Goal: Contribute content: Add original content to the website for others to see

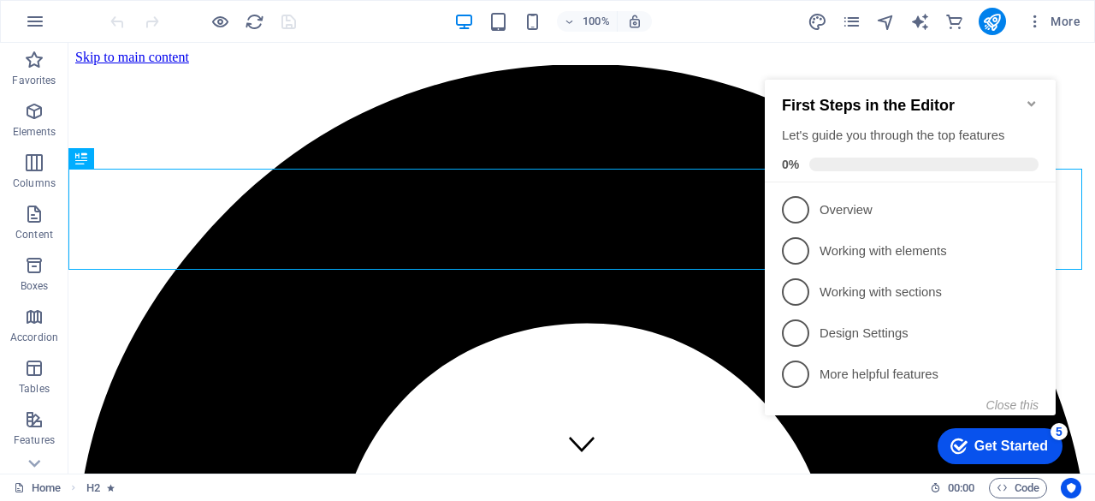
click at [1035, 97] on icon "Minimize checklist" at bounding box center [1032, 104] width 14 height 14
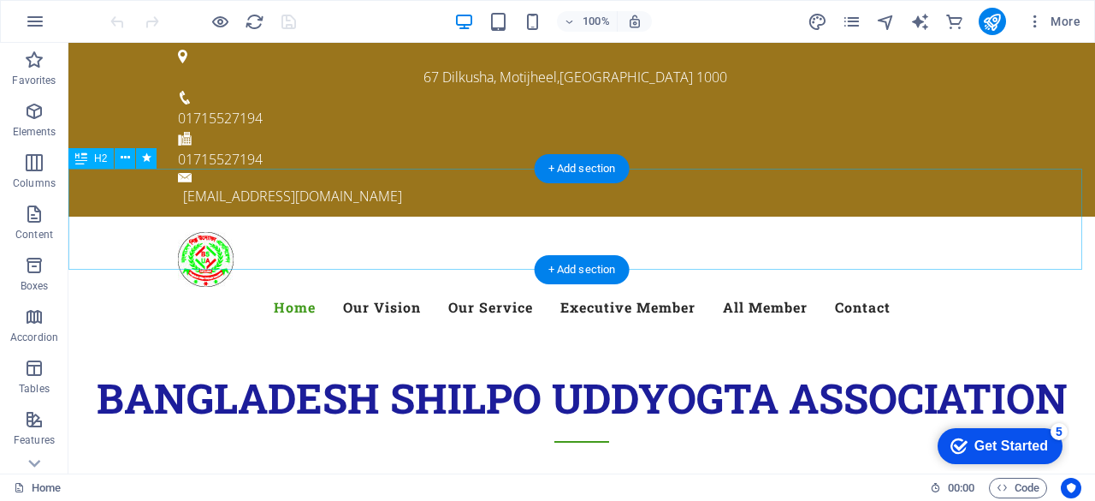
click at [517, 341] on div "​​​​​ bangladesh shilpo uddyogta association" at bounding box center [581, 391] width 1027 height 101
click at [520, 341] on div "​​​​​ bangladesh shilpo uddyogta association" at bounding box center [581, 391] width 1027 height 101
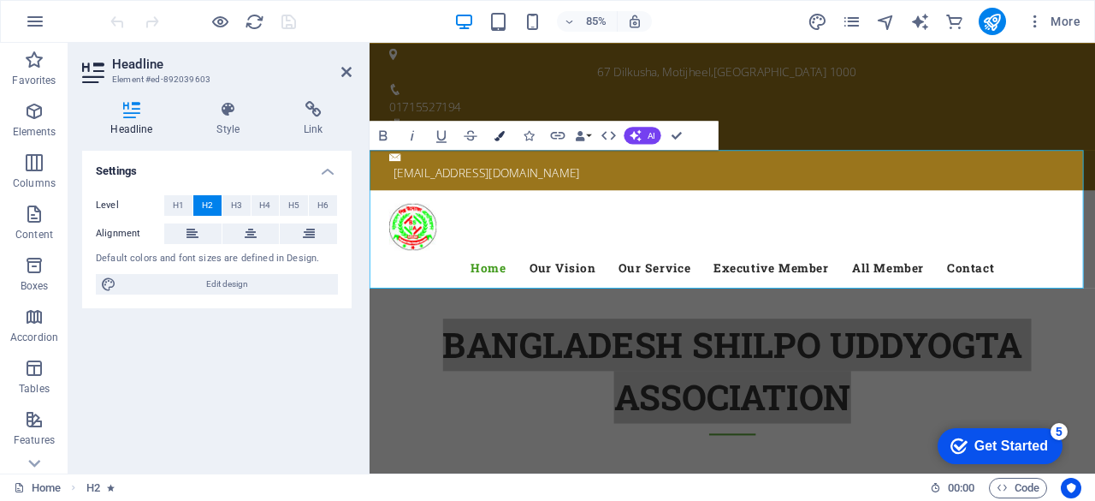
click at [501, 136] on icon "button" at bounding box center [500, 135] width 10 height 10
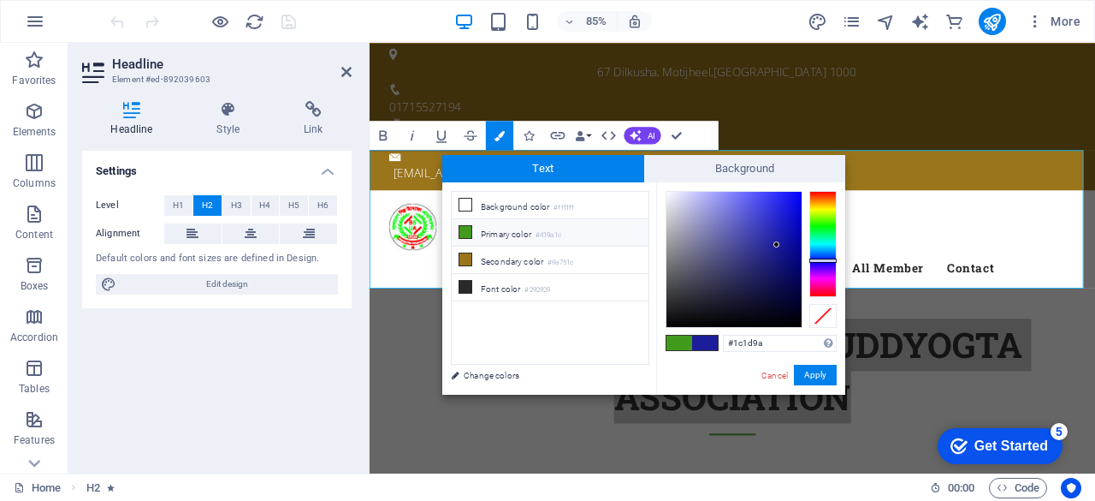
type input "#1c9a2a"
click at [825, 228] on div at bounding box center [823, 244] width 27 height 106
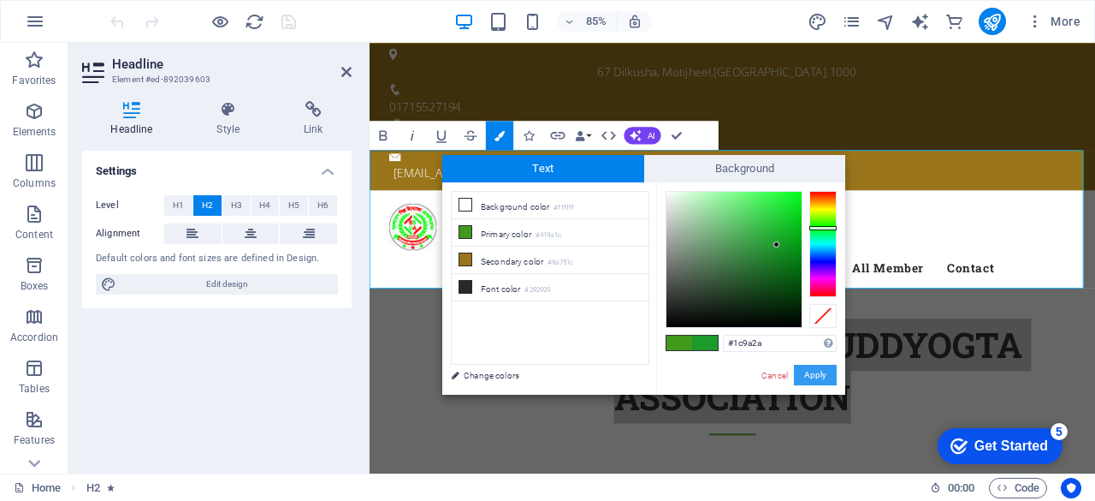
click at [810, 366] on button "Apply" at bounding box center [815, 375] width 43 height 21
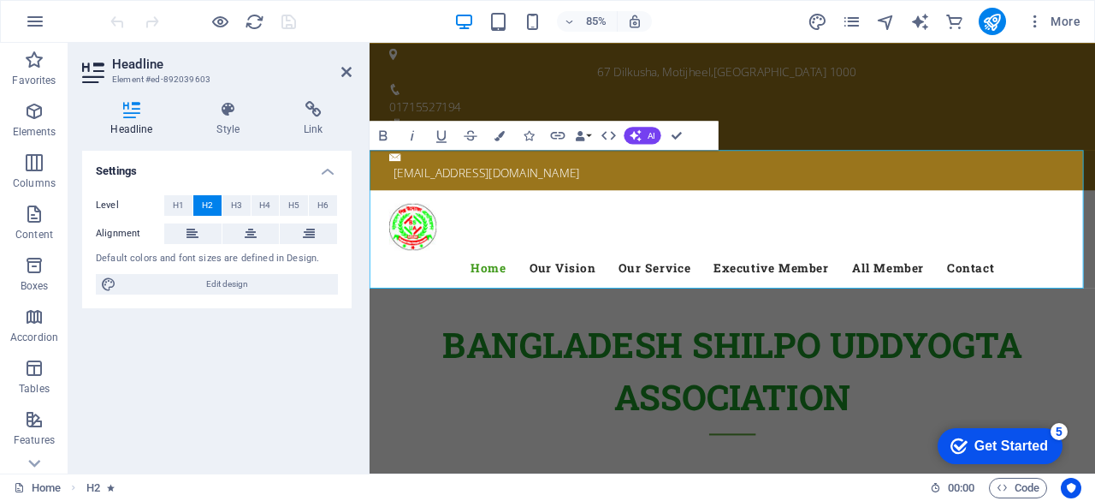
click at [1078, 367] on h2 "bangladesh shilpo uddyogta association" at bounding box center [797, 435] width 854 height 137
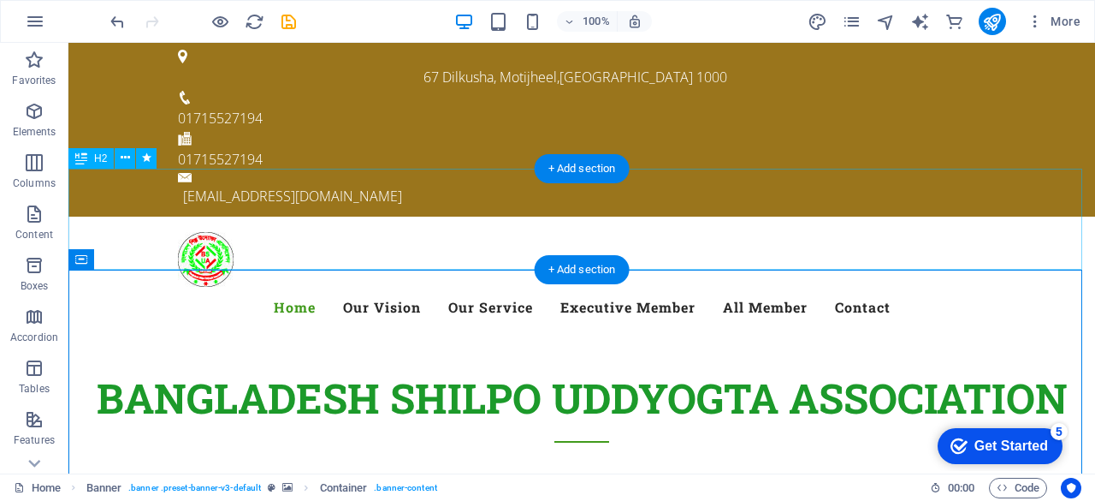
click at [661, 341] on div "​​​​​ bangladesh shilpo uddyogta association" at bounding box center [581, 391] width 1027 height 101
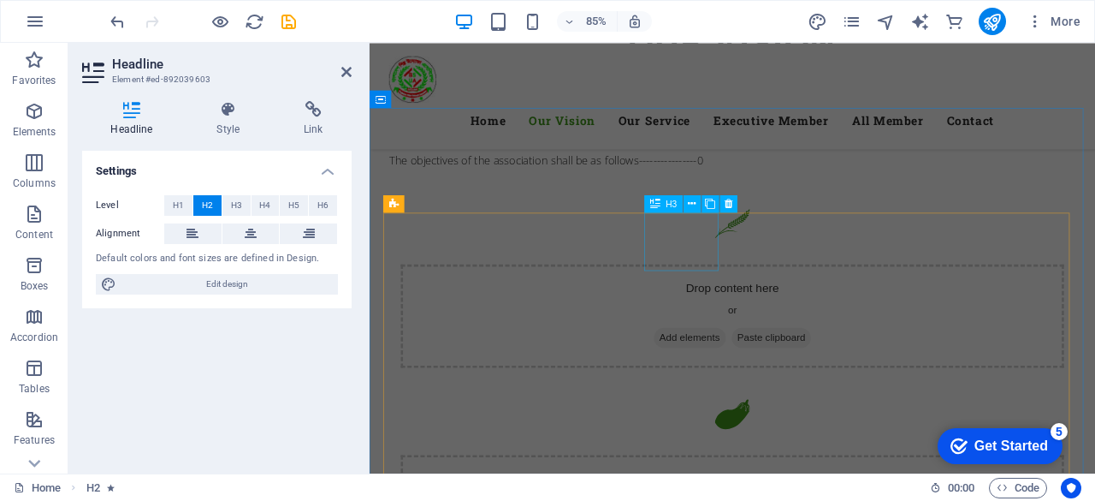
scroll to position [1712, 0]
click at [252, 372] on div "Settings Level H1 H2 H3 H4 H5 H6 Alignment Default colors and font sizes are de…" at bounding box center [217, 305] width 270 height 309
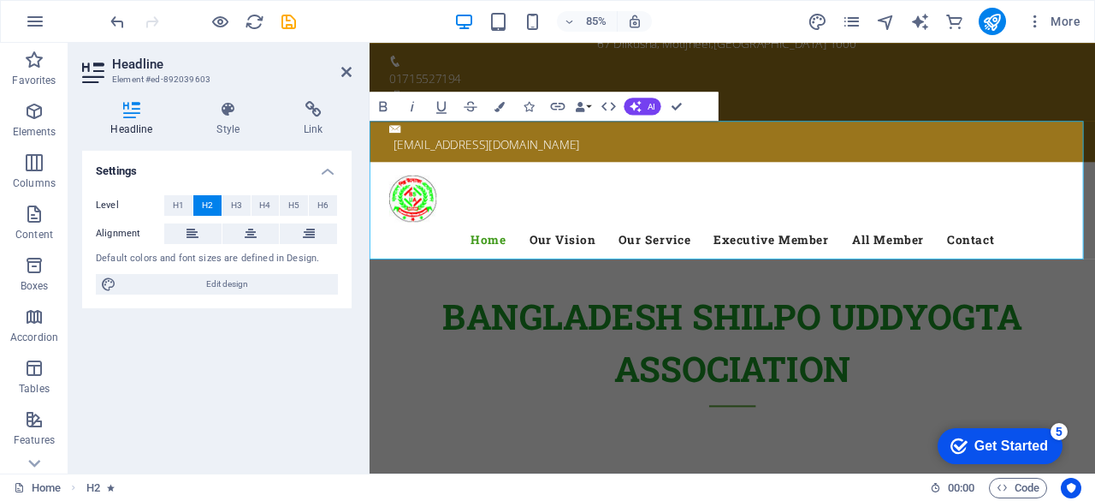
scroll to position [0, 0]
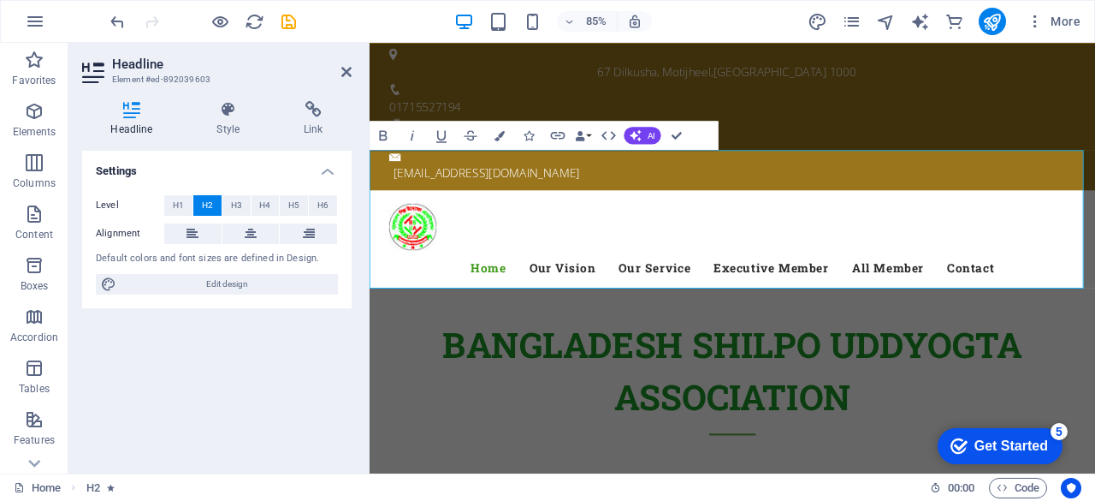
click at [330, 169] on h4 "Settings" at bounding box center [217, 166] width 270 height 31
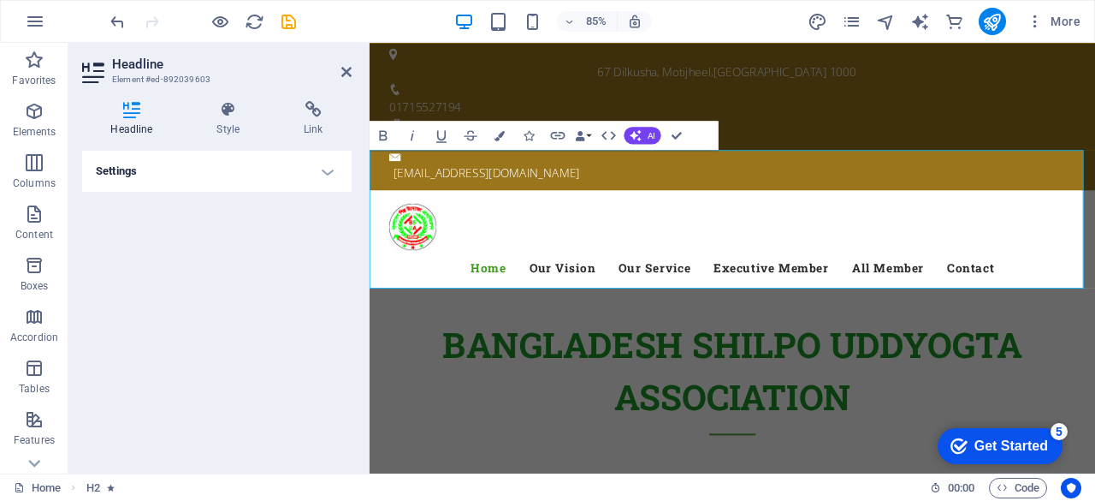
click at [254, 318] on div "Settings Level H1 H2 H3 H4 H5 H6 Alignment Default colors and font sizes are de…" at bounding box center [217, 305] width 270 height 309
click at [638, 68] on span "67 Dilkusha, Motijheel" at bounding box center [705, 77] width 134 height 19
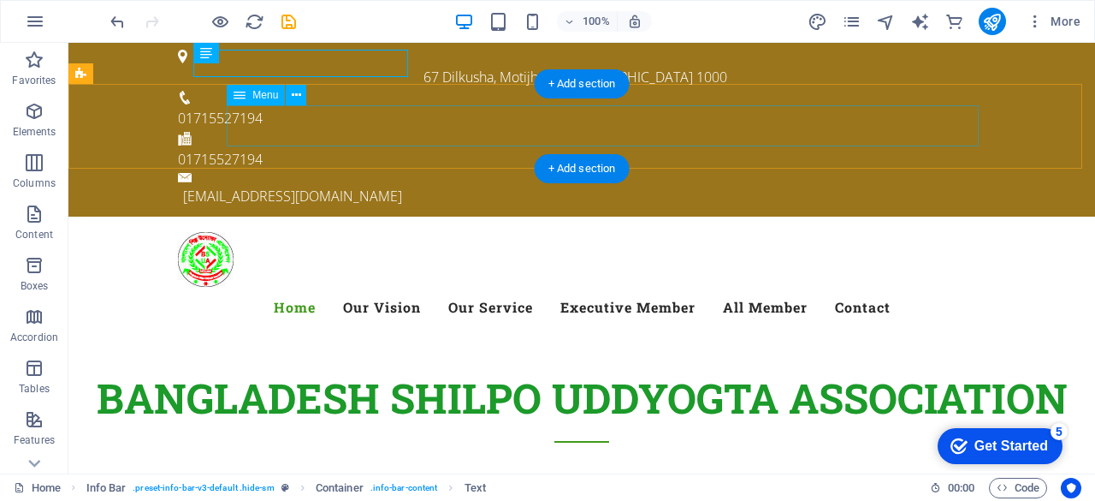
click at [645, 287] on nav "Home Our Vision Our Service Executive Member All Member Contact" at bounding box center [582, 307] width 808 height 41
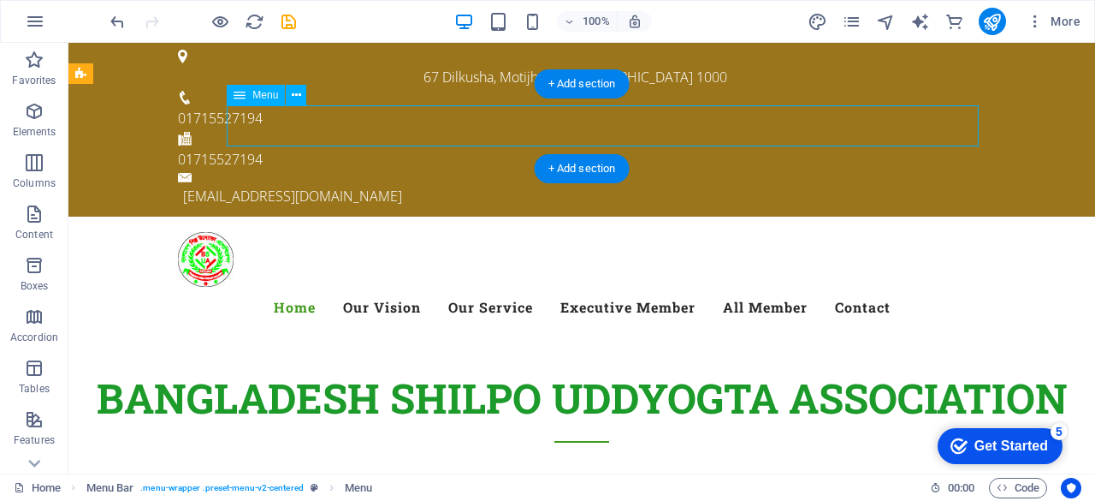
click at [627, 287] on nav "Home Our Vision Our Service Executive Member All Member Contact" at bounding box center [582, 307] width 808 height 41
select select
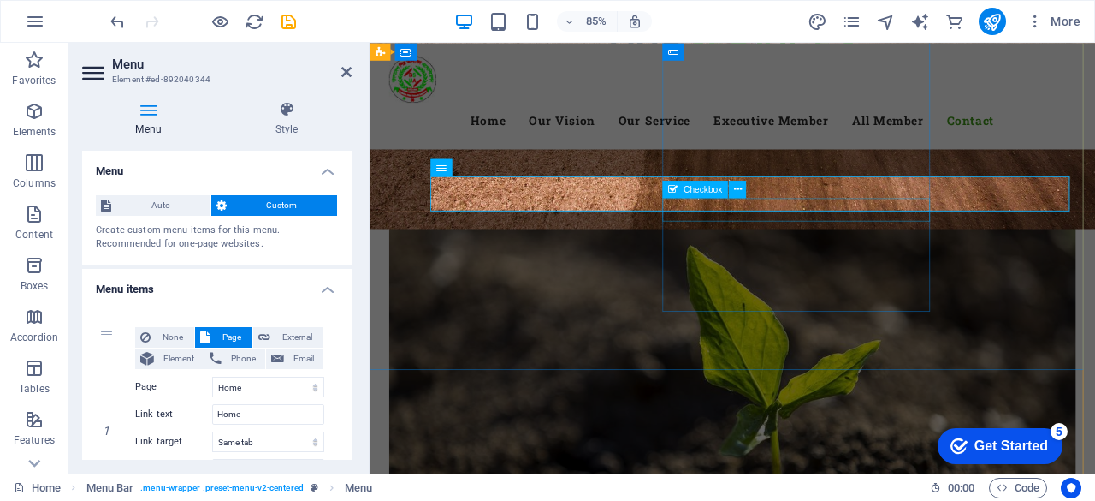
scroll to position [7617, 0]
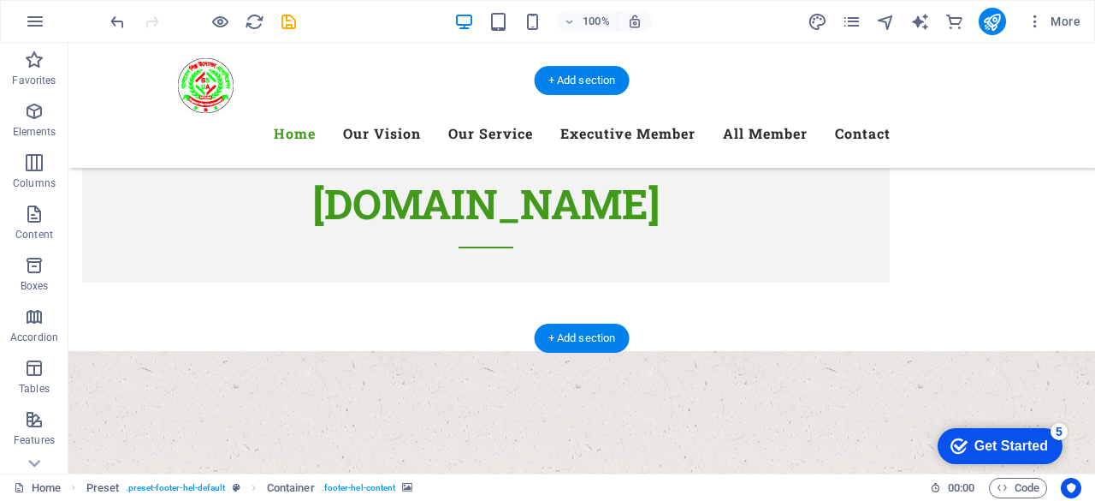
scroll to position [0, 0]
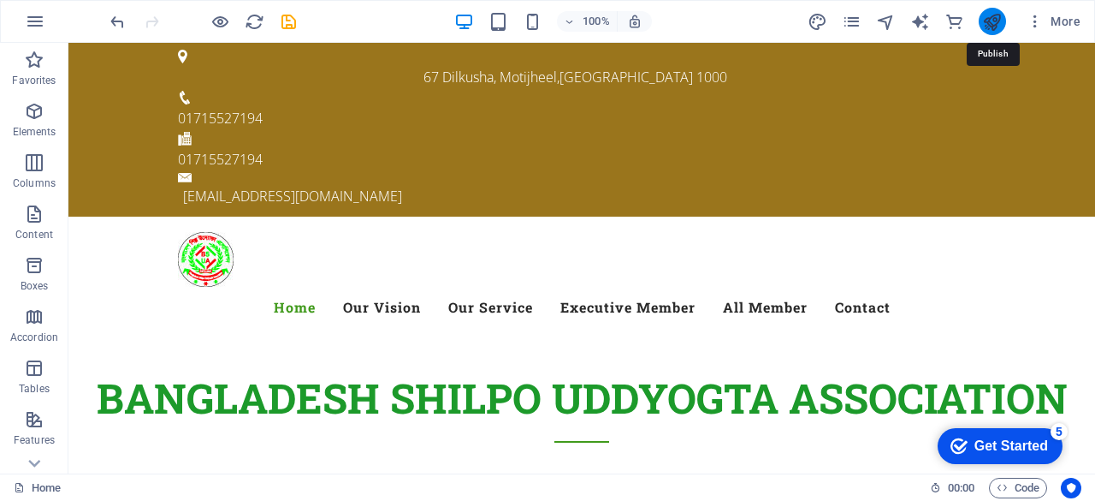
click at [992, 21] on icon "publish" at bounding box center [993, 22] width 20 height 20
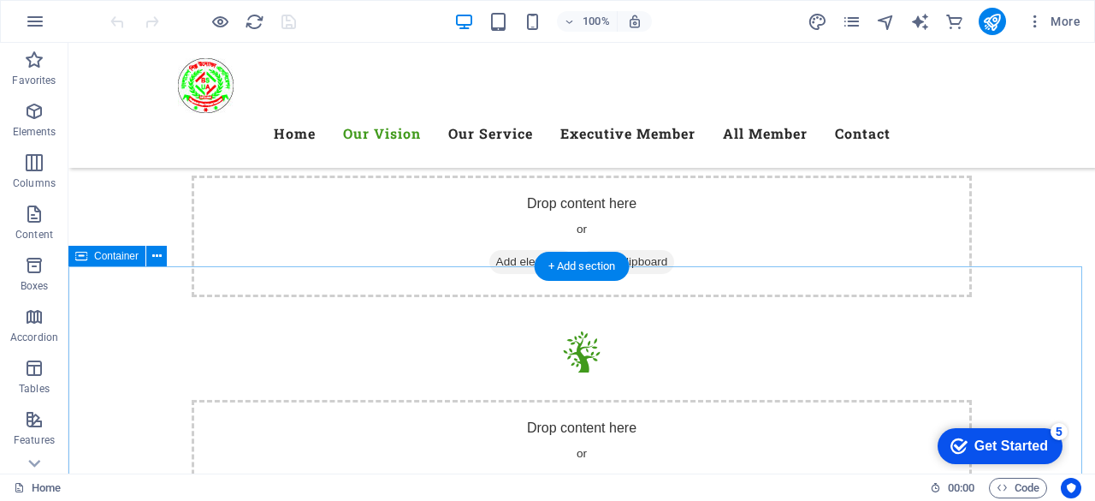
scroll to position [2311, 0]
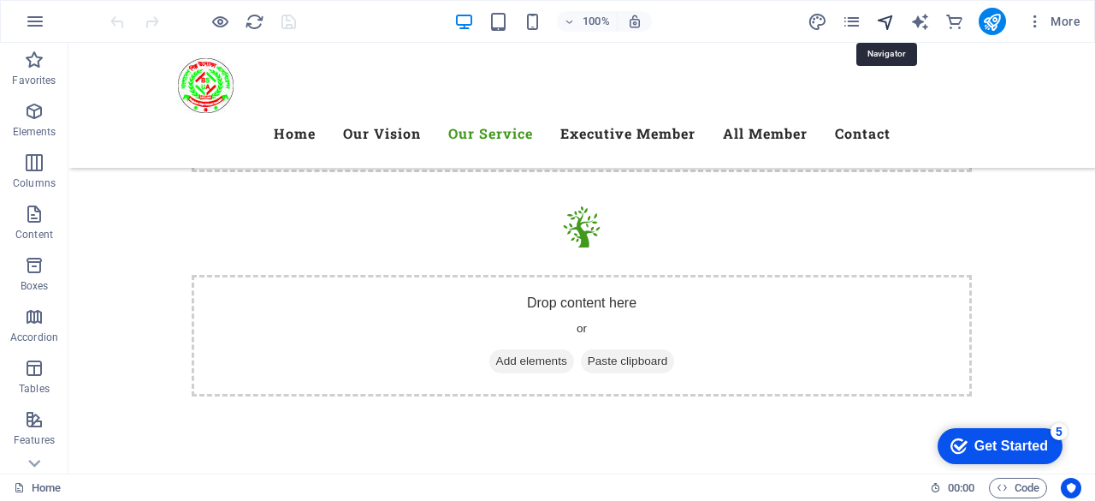
click at [888, 19] on icon "navigator" at bounding box center [886, 22] width 20 height 20
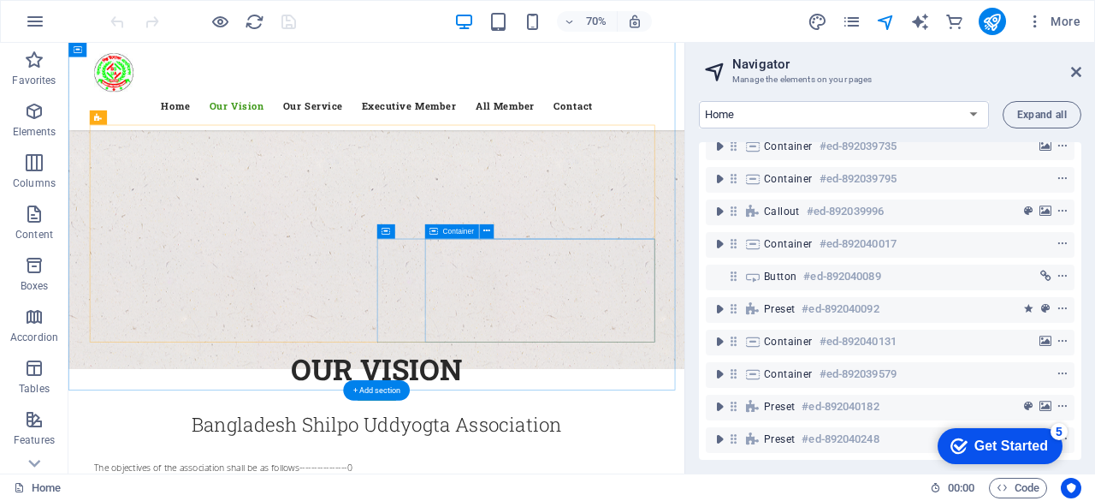
scroll to position [1198, 0]
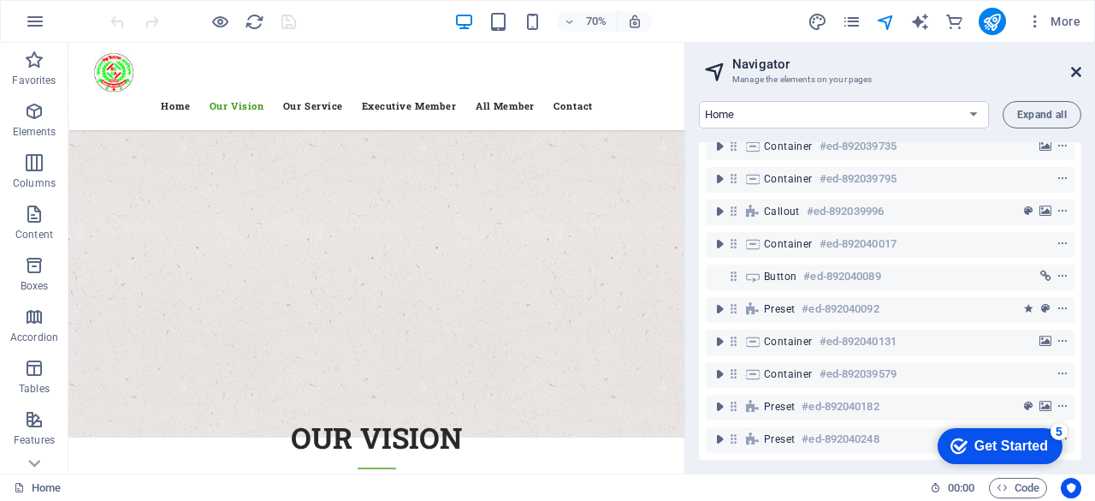
click at [1081, 69] on icon at bounding box center [1077, 72] width 10 height 14
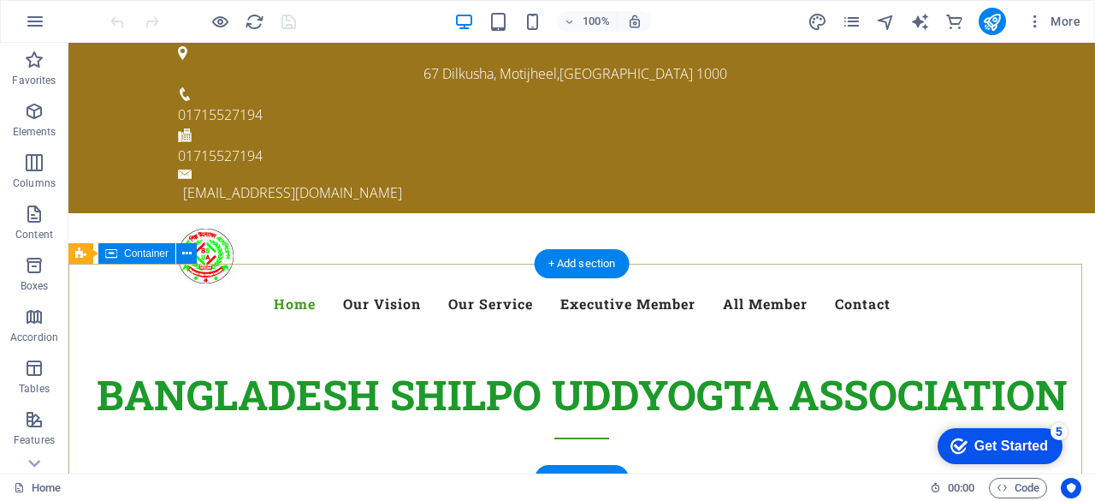
scroll to position [0, 0]
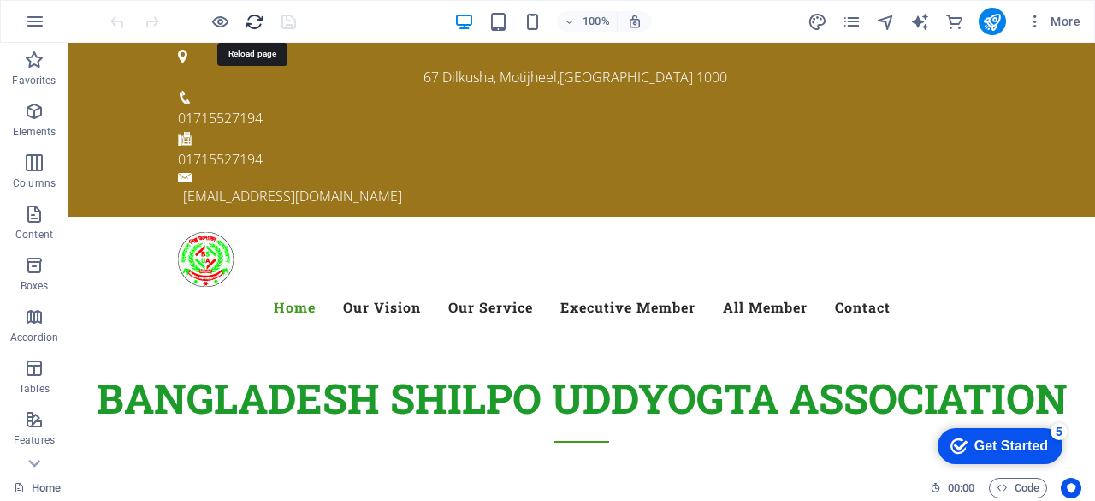
click at [253, 19] on icon "reload" at bounding box center [255, 22] width 20 height 20
click at [260, 17] on icon "reload" at bounding box center [255, 22] width 20 height 20
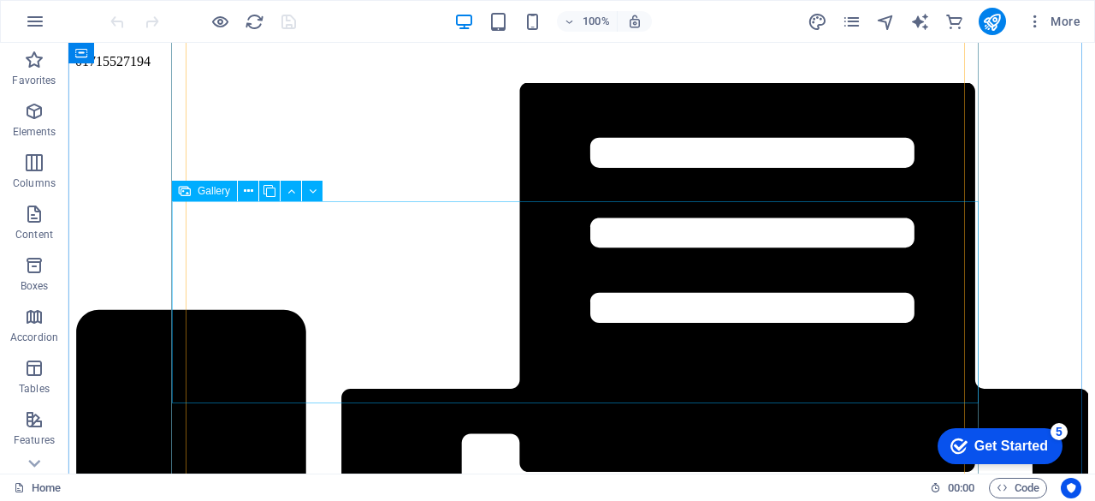
scroll to position [2995, 0]
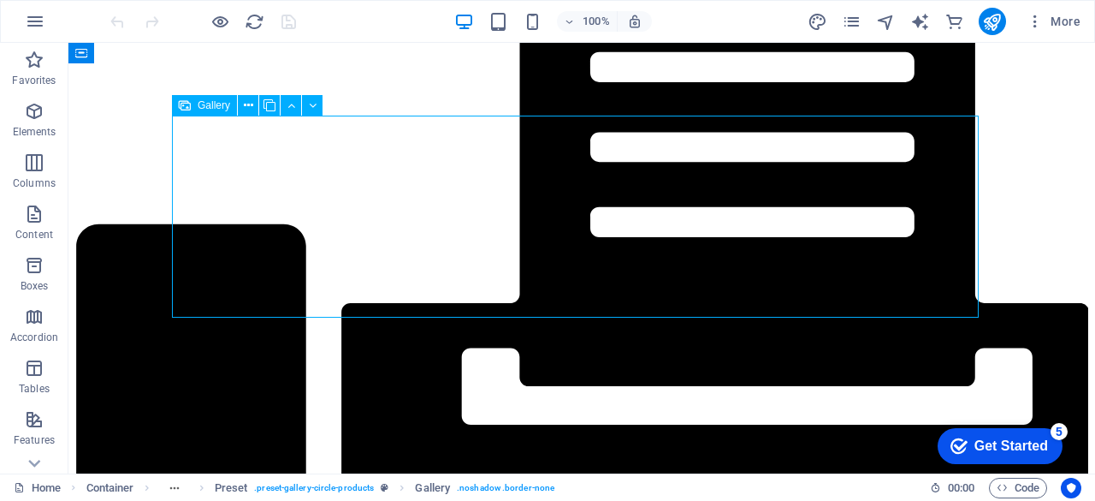
select select "4"
select select "px"
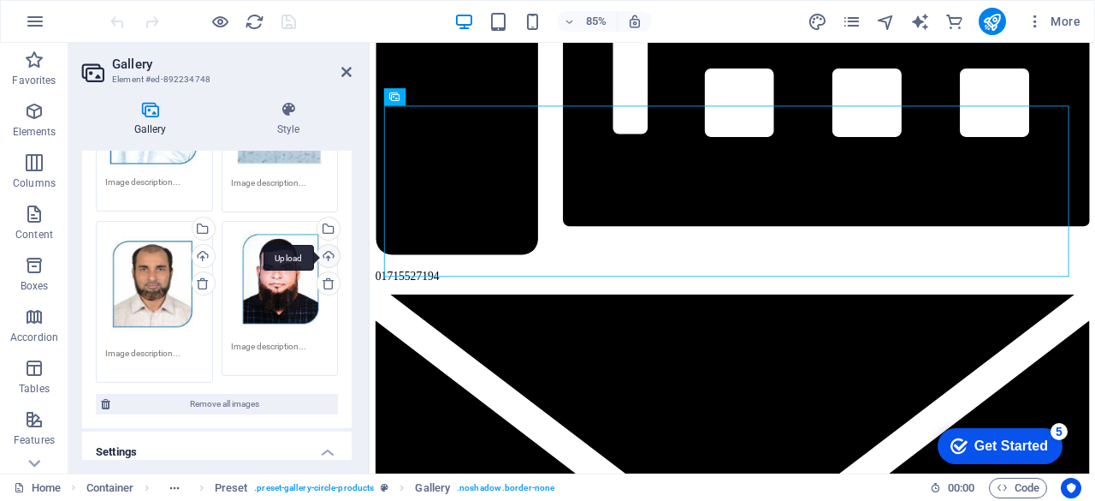
scroll to position [171, 0]
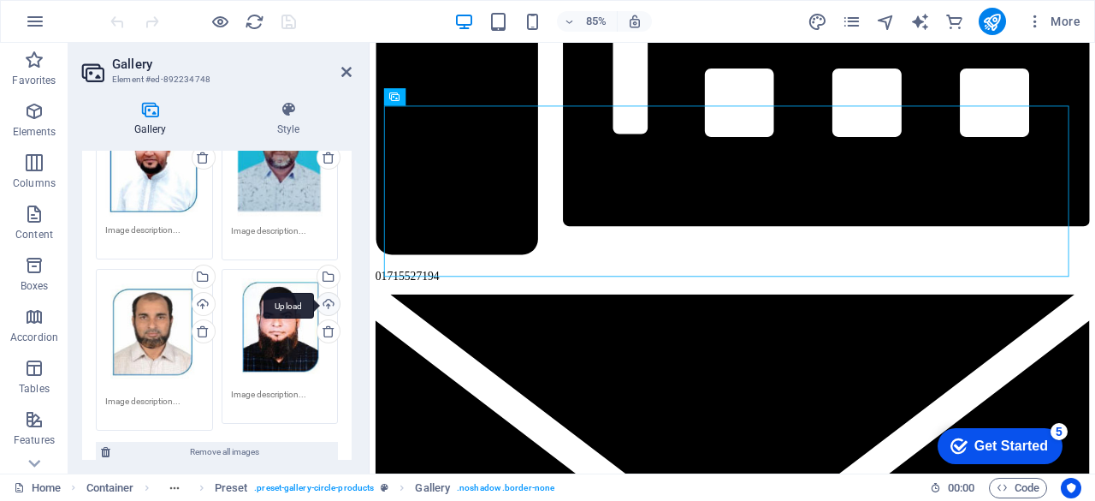
click at [328, 301] on div "Upload" at bounding box center [327, 306] width 26 height 26
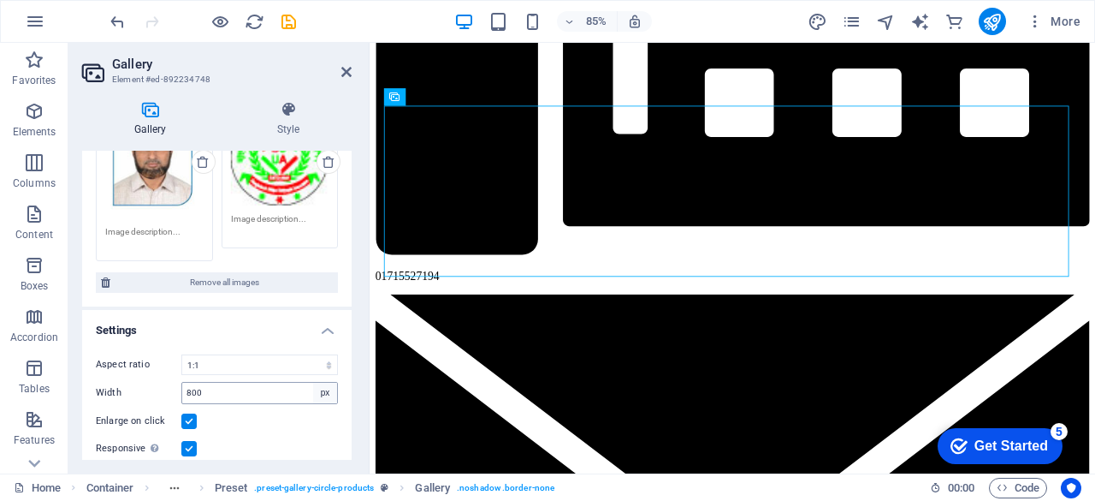
scroll to position [342, 0]
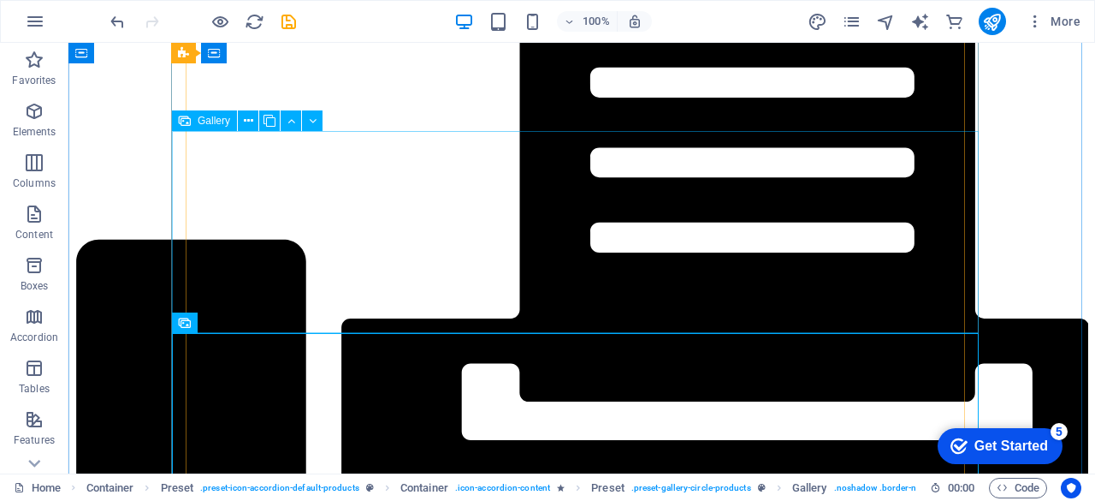
scroll to position [3167, 0]
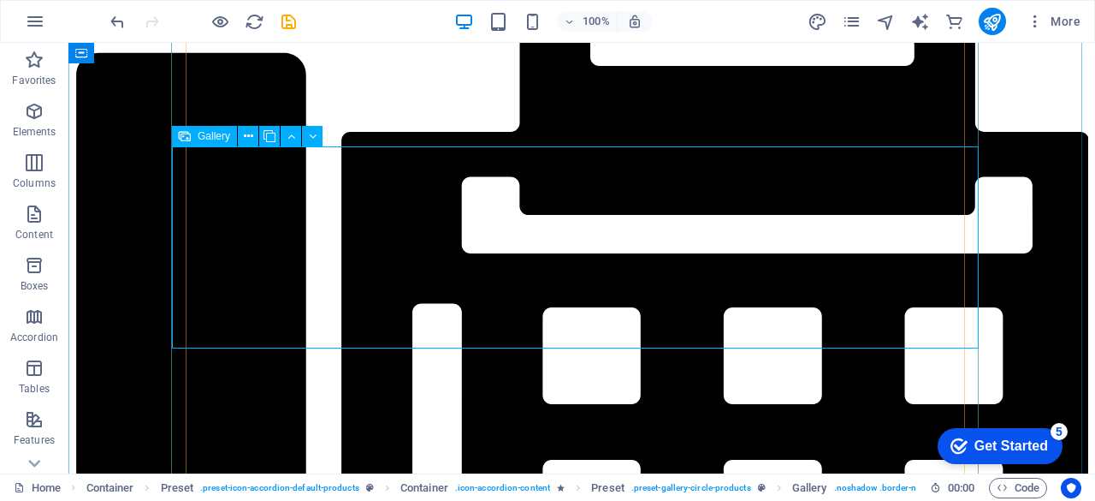
select select "4"
select select "px"
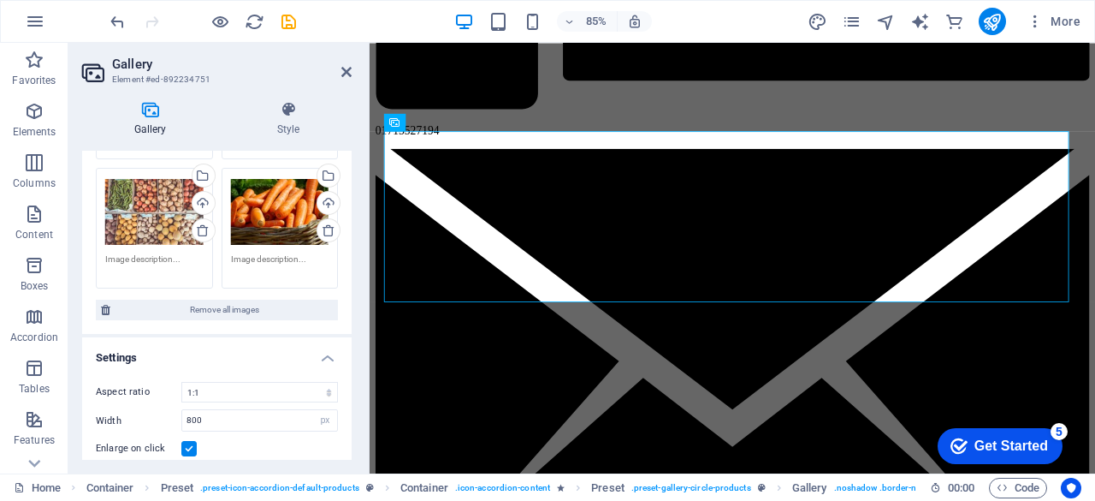
scroll to position [257, 0]
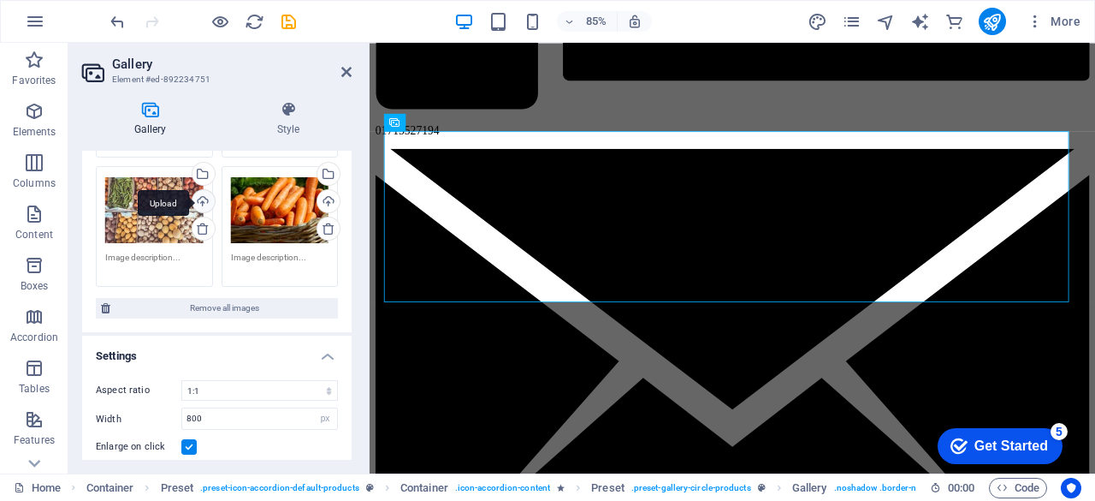
click at [202, 201] on div "Upload" at bounding box center [202, 203] width 26 height 26
click at [328, 203] on div "Upload" at bounding box center [327, 203] width 26 height 26
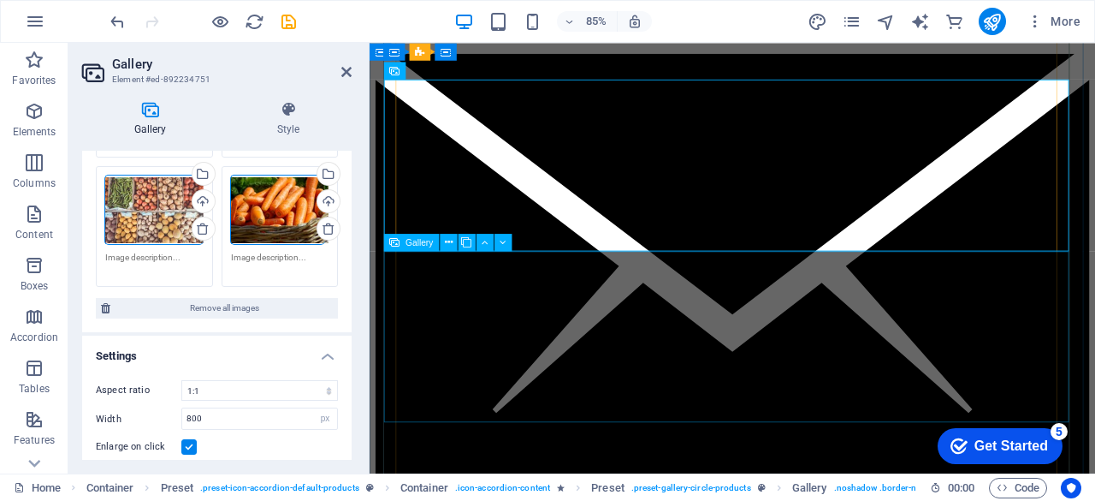
scroll to position [3437, 0]
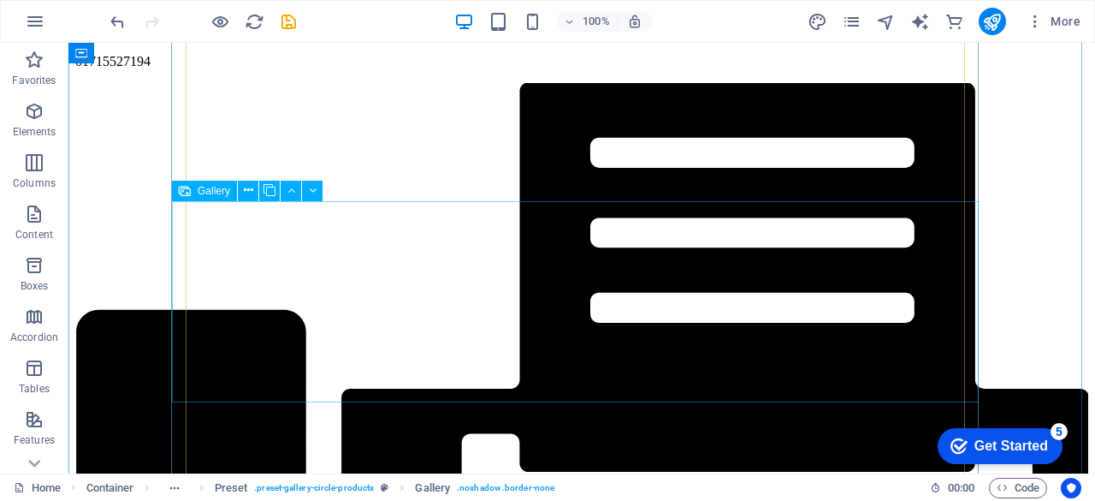
scroll to position [3252, 0]
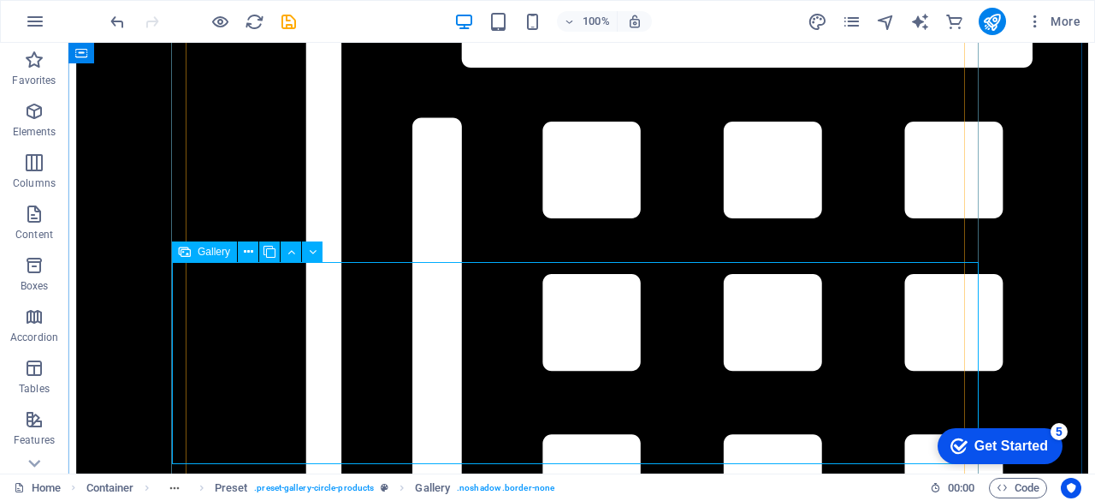
select select "4"
select select "px"
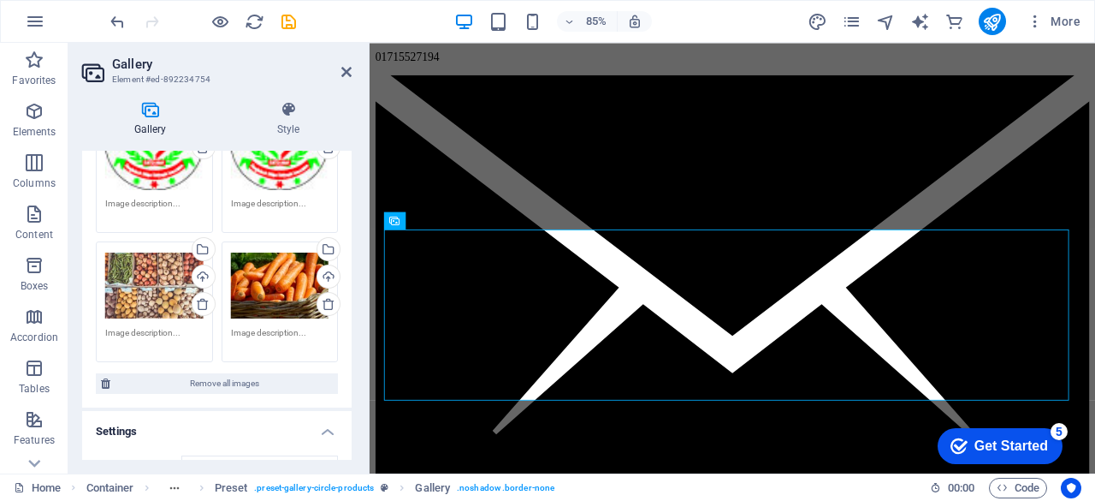
scroll to position [257, 0]
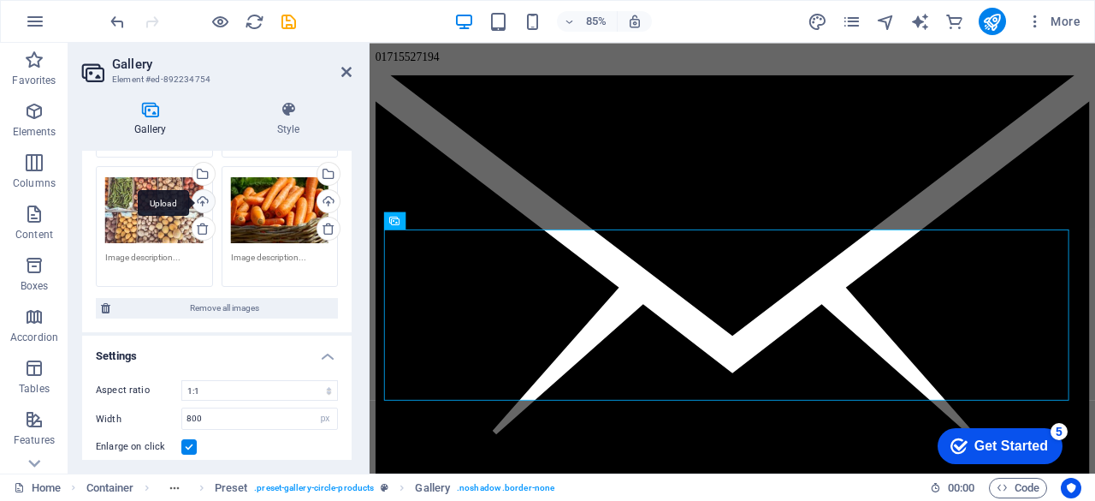
click at [202, 199] on div "Upload" at bounding box center [202, 203] width 26 height 26
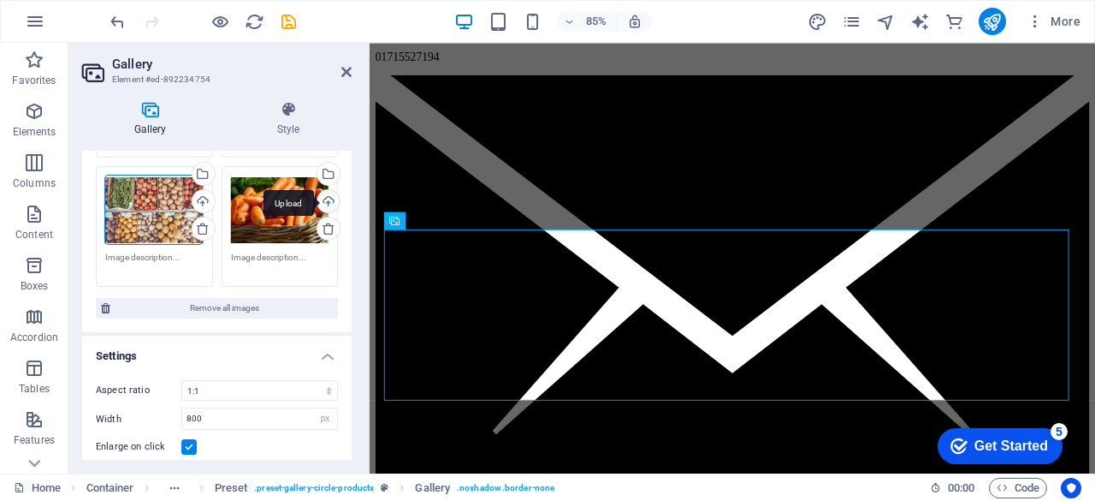
click at [324, 201] on div "Upload" at bounding box center [327, 203] width 26 height 26
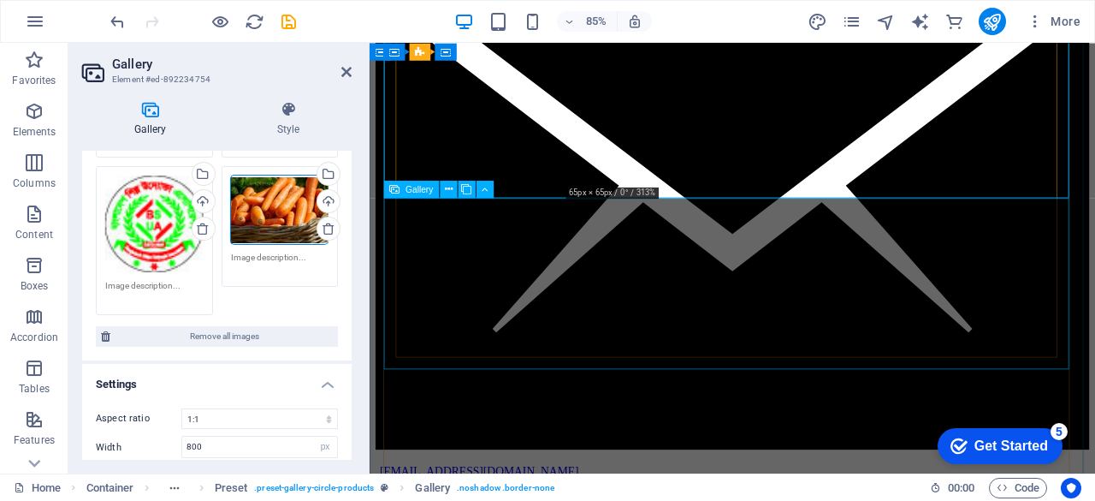
scroll to position [3609, 0]
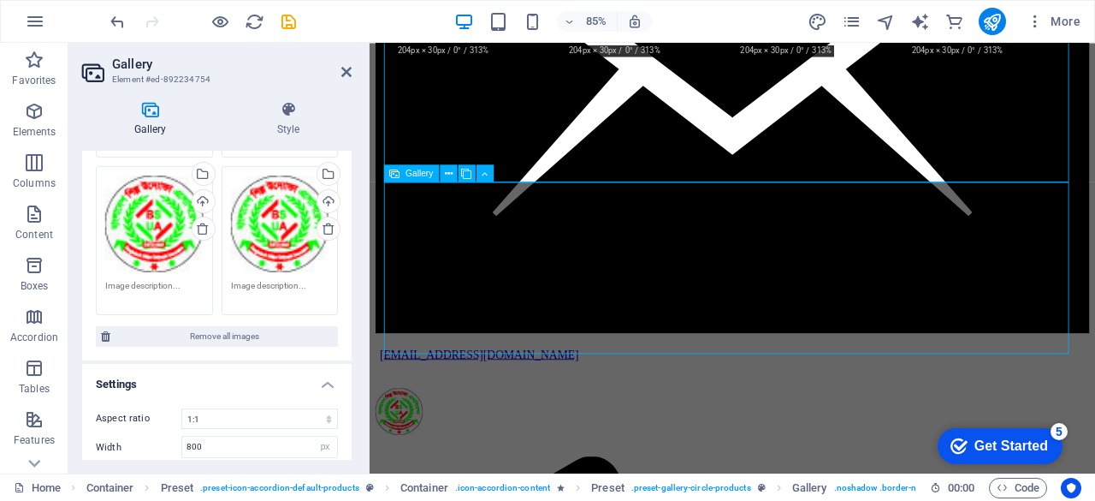
select select "4"
select select "px"
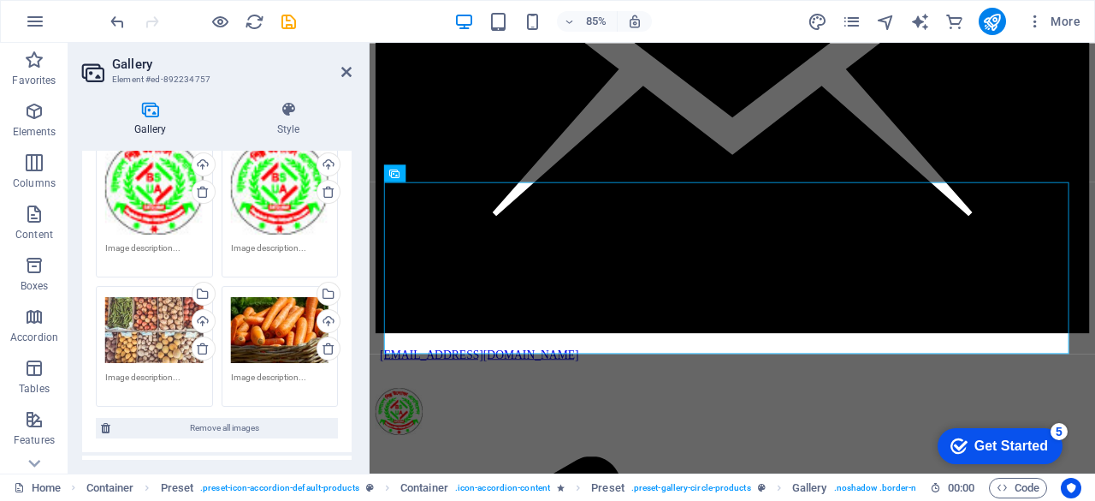
scroll to position [257, 0]
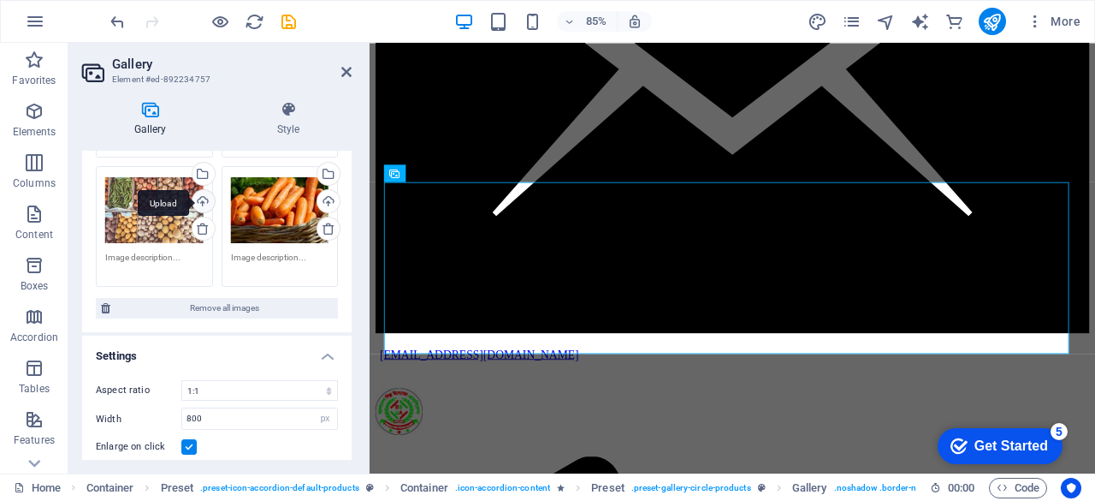
click at [209, 193] on div "Upload" at bounding box center [202, 203] width 26 height 26
click at [325, 201] on div "Upload" at bounding box center [327, 203] width 26 height 26
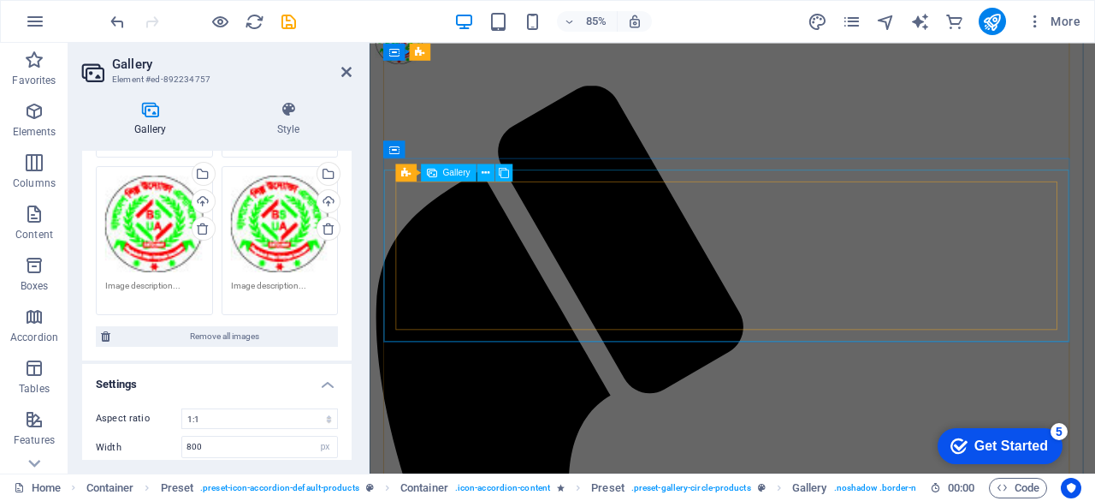
scroll to position [4108, 0]
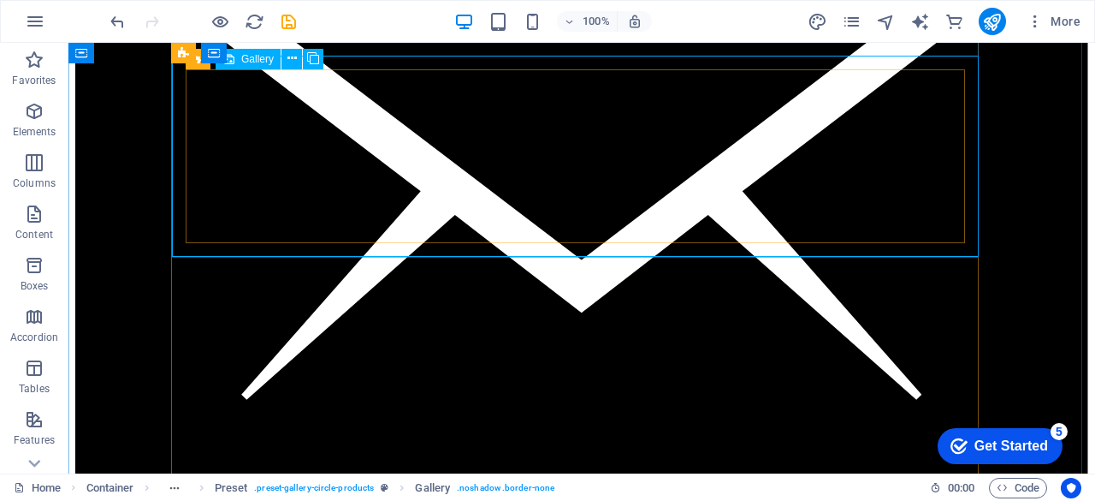
select select "4"
select select "px"
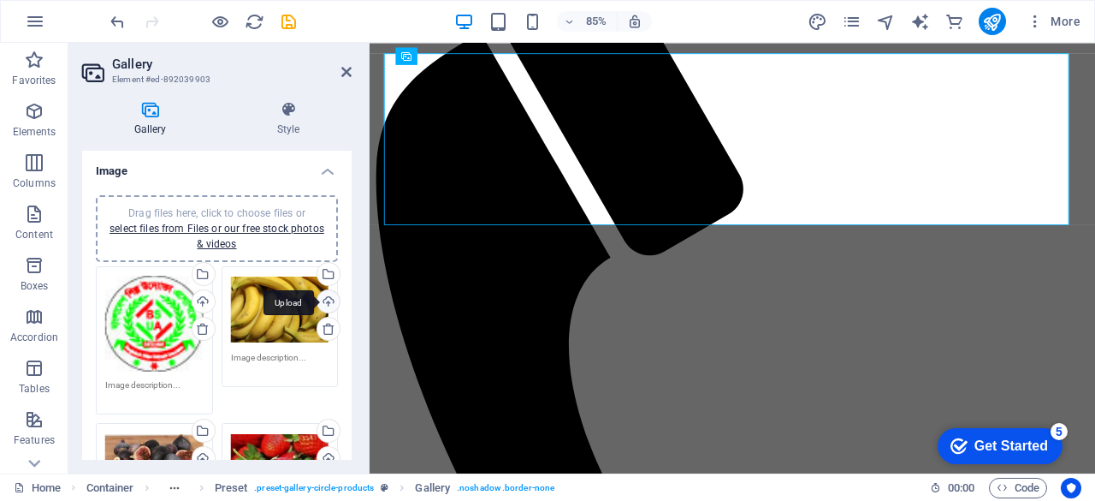
click at [330, 297] on div "Upload" at bounding box center [327, 303] width 26 height 26
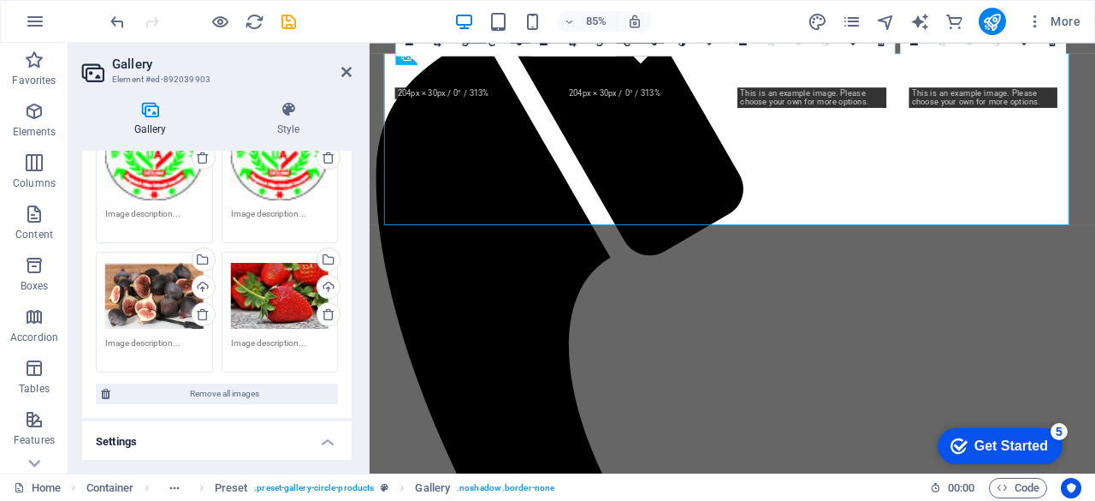
scroll to position [86, 0]
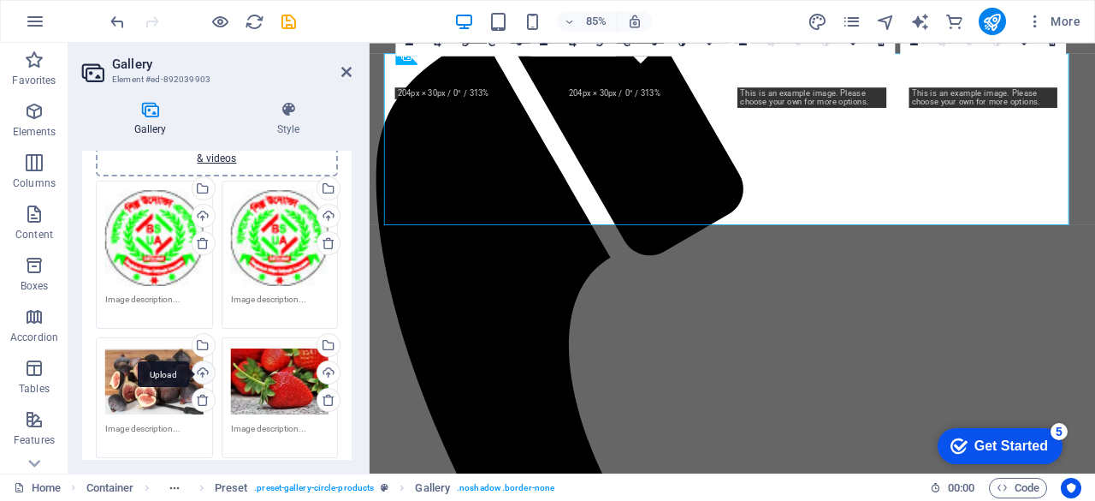
click at [200, 371] on div "Upload" at bounding box center [202, 374] width 26 height 26
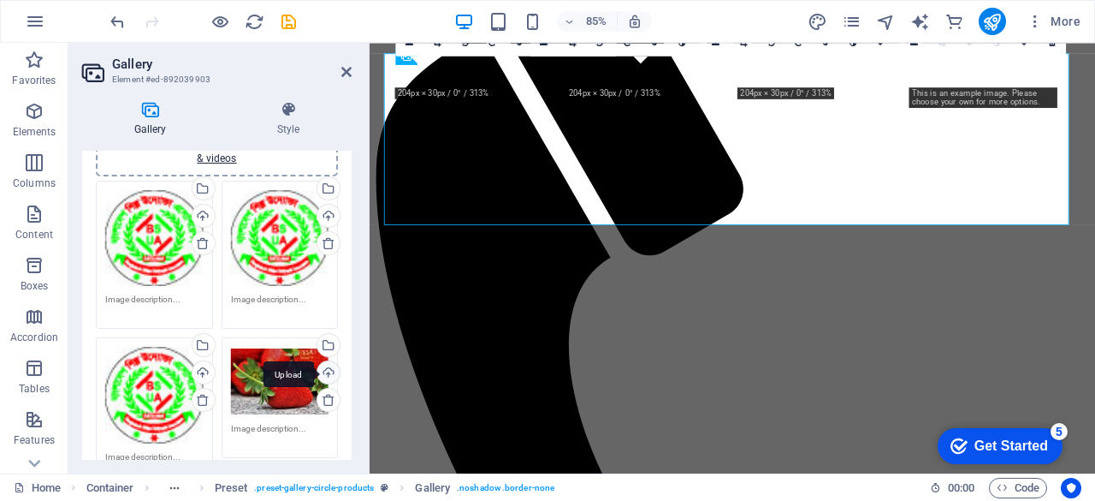
click at [325, 376] on div "Upload" at bounding box center [327, 374] width 26 height 26
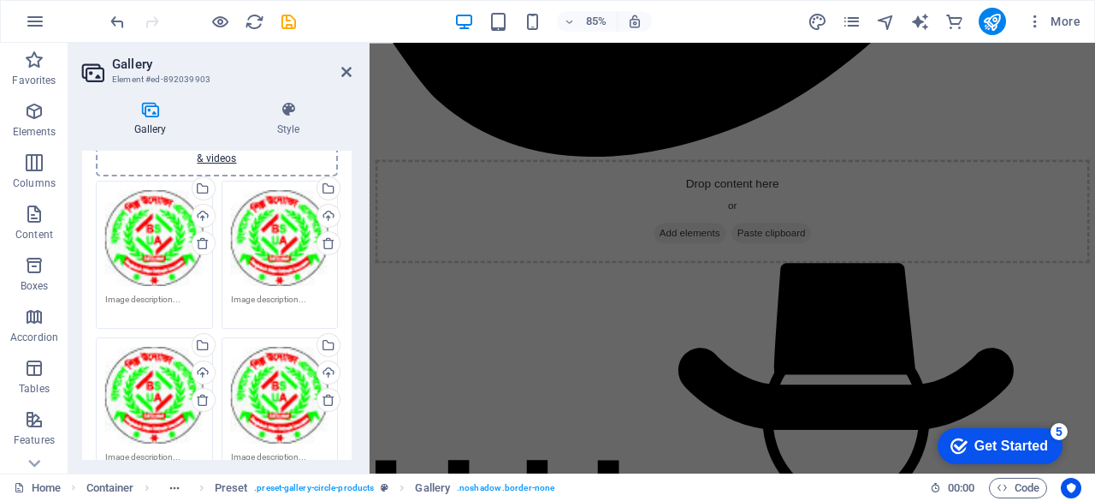
scroll to position [7959, 0]
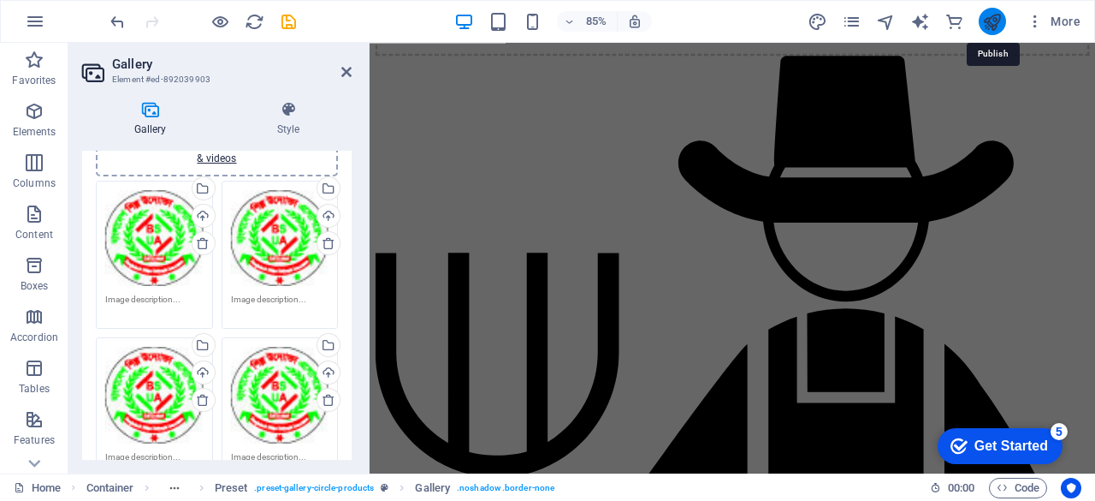
click at [988, 18] on icon "publish" at bounding box center [993, 22] width 20 height 20
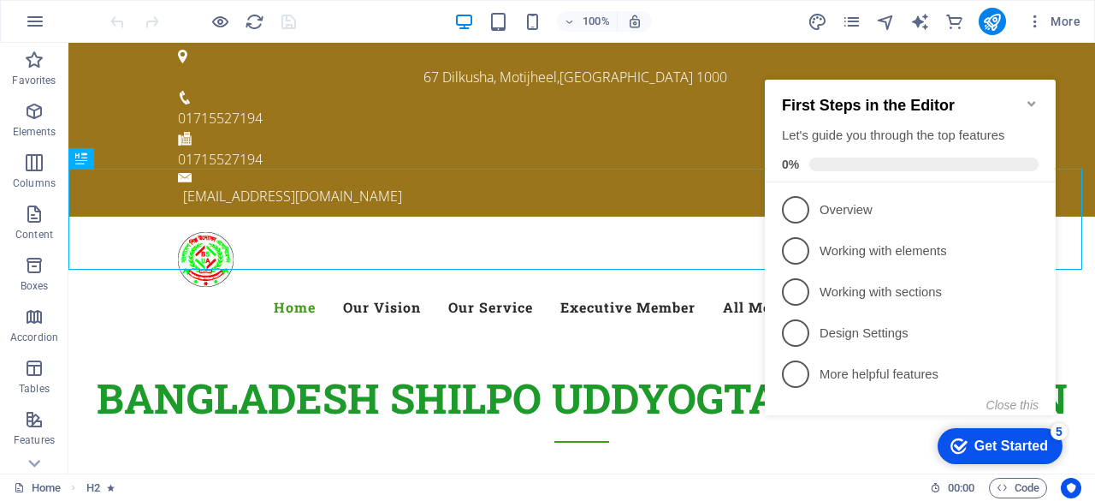
click at [1035, 98] on icon "Minimize checklist" at bounding box center [1032, 104] width 14 height 14
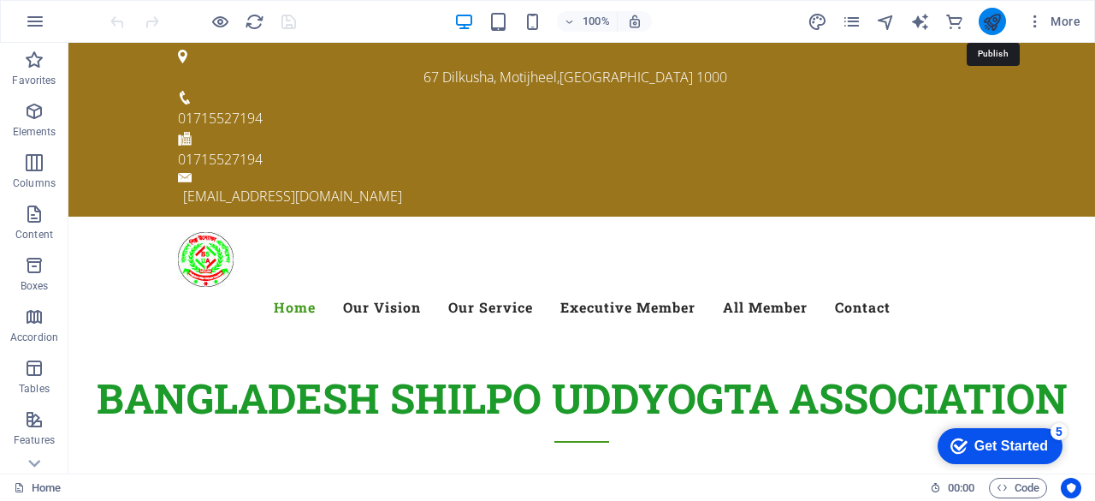
click at [990, 21] on icon "publish" at bounding box center [993, 22] width 20 height 20
